Goal: Task Accomplishment & Management: Manage account settings

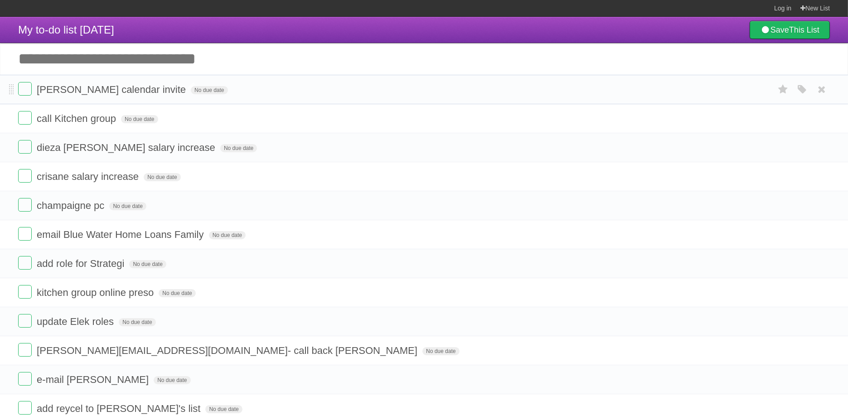
click at [53, 91] on span "[PERSON_NAME] calendar invite" at bounding box center [112, 89] width 151 height 11
click at [53, 91] on input "**********" at bounding box center [97, 90] width 121 height 12
click at [27, 91] on label at bounding box center [25, 89] width 14 height 14
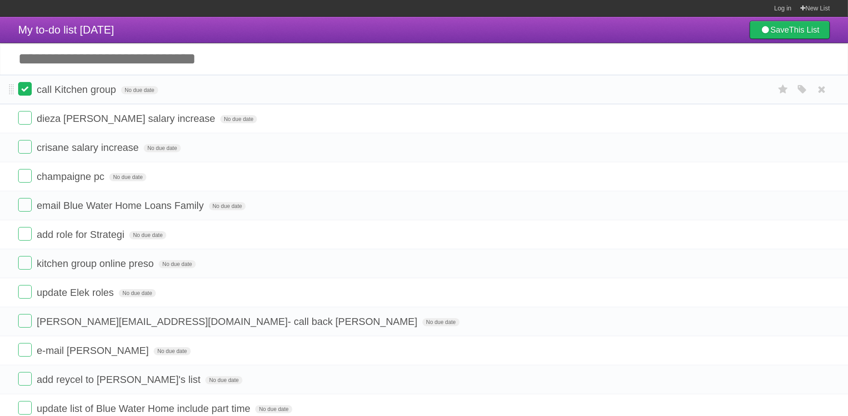
click at [22, 86] on label at bounding box center [25, 89] width 14 height 14
click at [24, 116] on label at bounding box center [25, 118] width 14 height 14
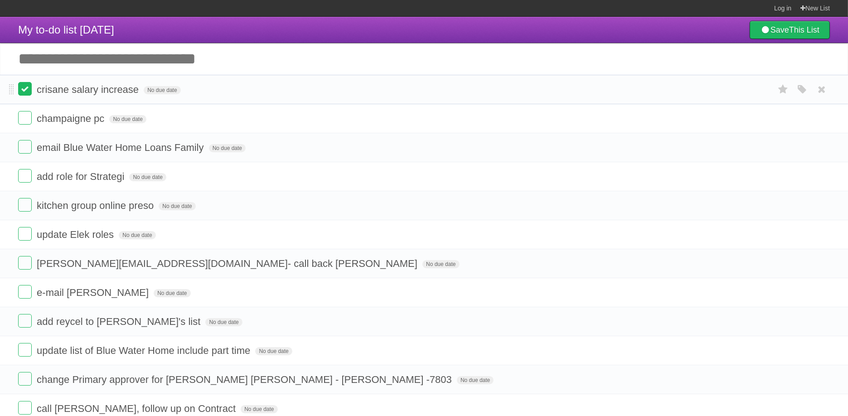
click at [20, 93] on label at bounding box center [25, 89] width 14 height 14
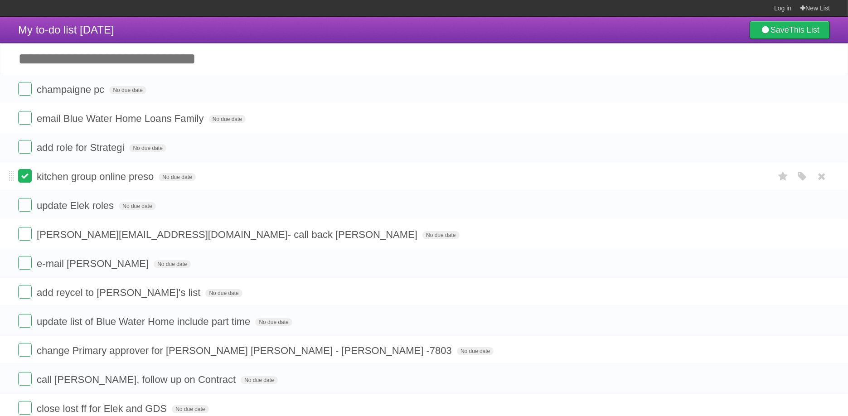
click at [27, 177] on label at bounding box center [25, 176] width 14 height 14
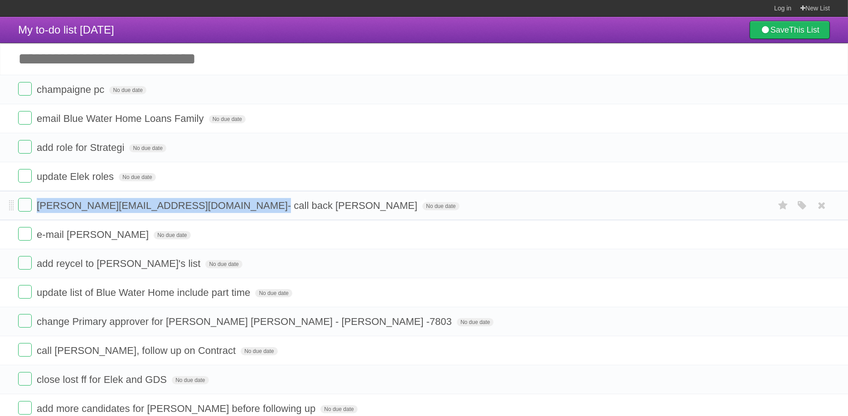
drag, startPoint x: 153, startPoint y: 204, endPoint x: 37, endPoint y: 205, distance: 115.6
click at [37, 205] on span "[PERSON_NAME][EMAIL_ADDRESS][DOMAIN_NAME] - call back [PERSON_NAME]" at bounding box center [228, 205] width 383 height 11
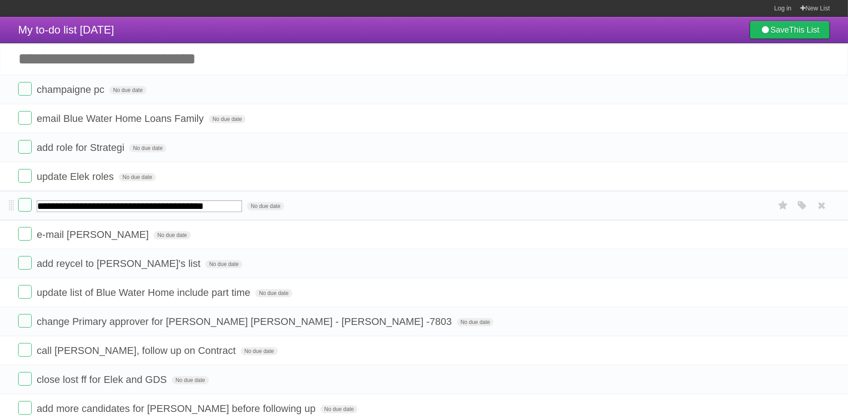
click at [137, 217] on li "**********" at bounding box center [424, 205] width 848 height 29
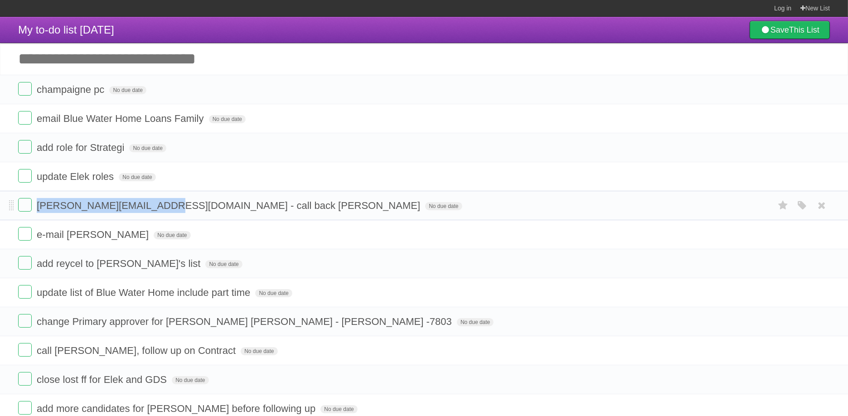
drag, startPoint x: 154, startPoint y: 202, endPoint x: 39, endPoint y: 198, distance: 115.6
click at [39, 198] on form "[PERSON_NAME][EMAIL_ADDRESS][DOMAIN_NAME] - call back [PERSON_NAME] No due date…" at bounding box center [424, 205] width 812 height 15
copy span "[PERSON_NAME][EMAIL_ADDRESS][DOMAIN_NAME]"
click at [28, 234] on label at bounding box center [25, 234] width 14 height 14
